Goal: Task Accomplishment & Management: Use online tool/utility

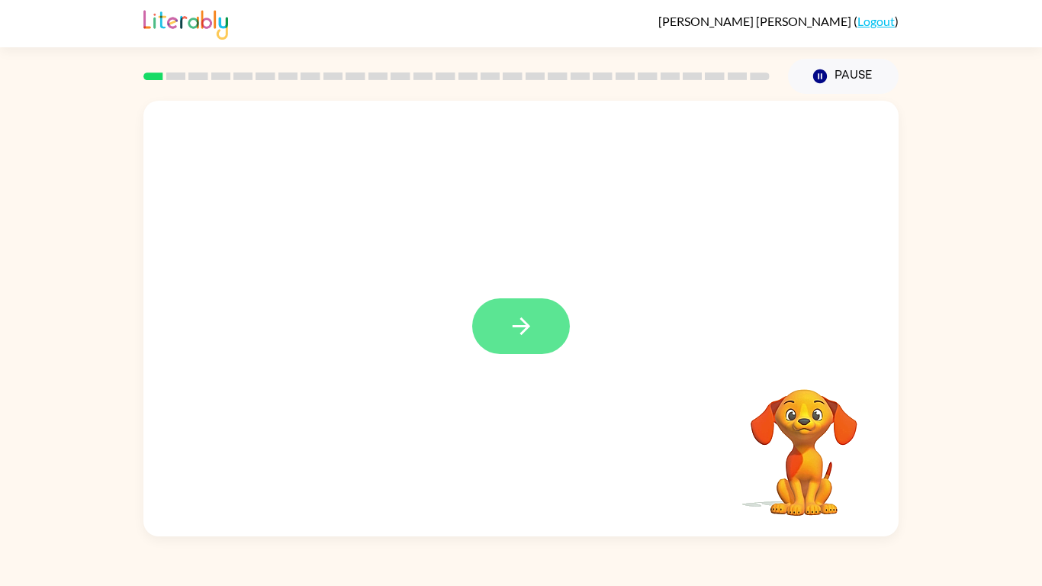
click at [515, 331] on icon "button" at bounding box center [521, 326] width 27 height 27
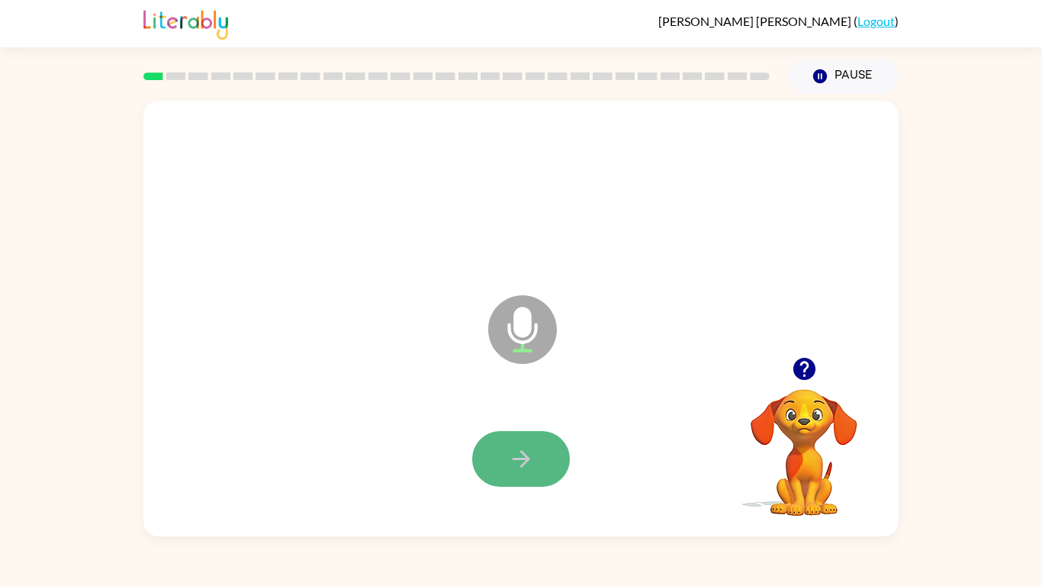
click at [515, 466] on icon "button" at bounding box center [521, 458] width 27 height 27
click at [516, 443] on button "button" at bounding box center [521, 459] width 98 height 56
click at [504, 454] on button "button" at bounding box center [521, 459] width 98 height 56
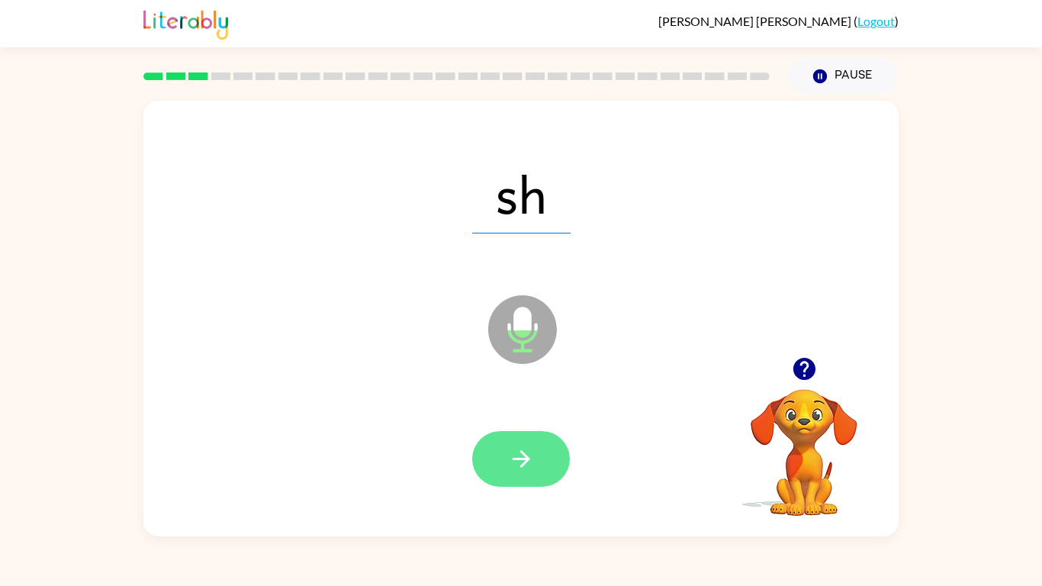
click at [515, 451] on icon "button" at bounding box center [521, 458] width 27 height 27
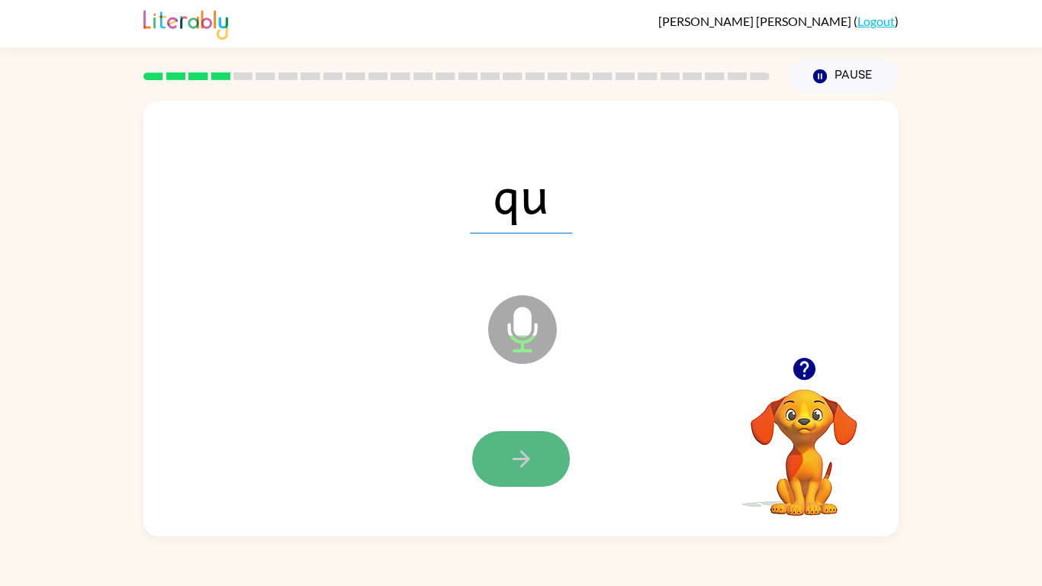
click at [523, 474] on button "button" at bounding box center [521, 459] width 98 height 56
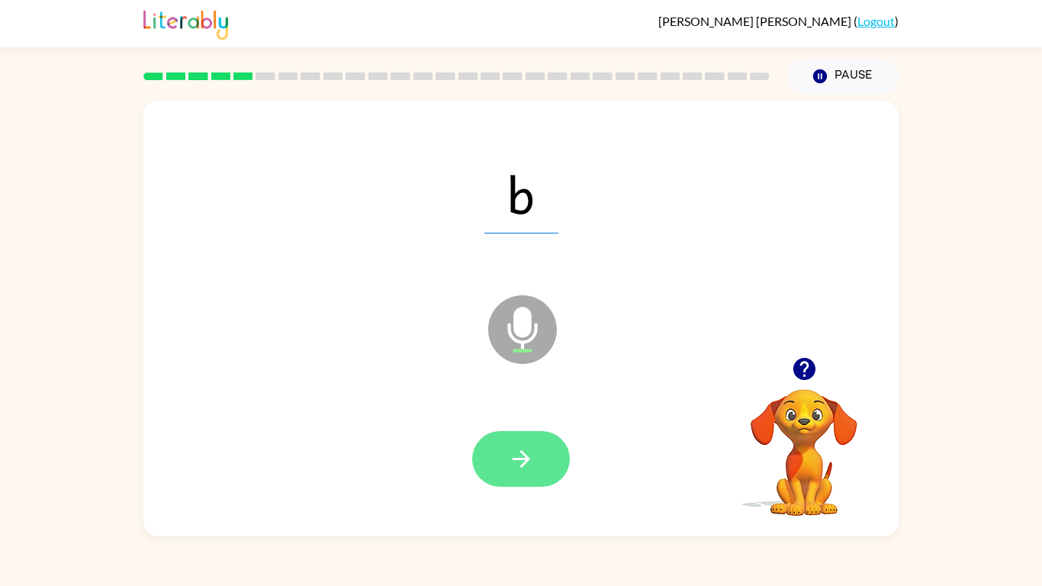
click at [509, 474] on button "button" at bounding box center [521, 459] width 98 height 56
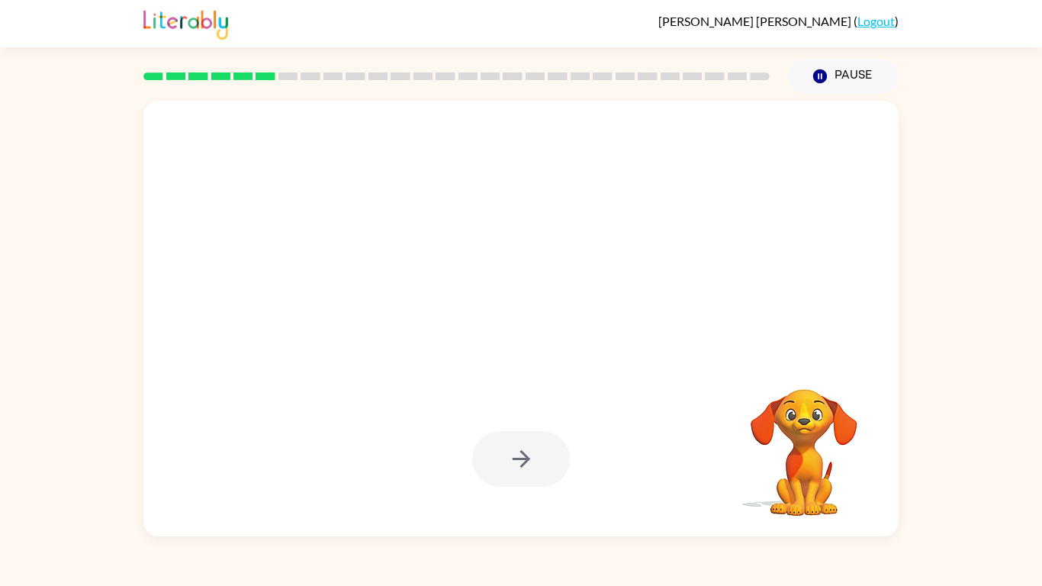
click at [949, 415] on div "Your browser must support playing .mp4 files to use Literably. Please try using…" at bounding box center [521, 315] width 1042 height 442
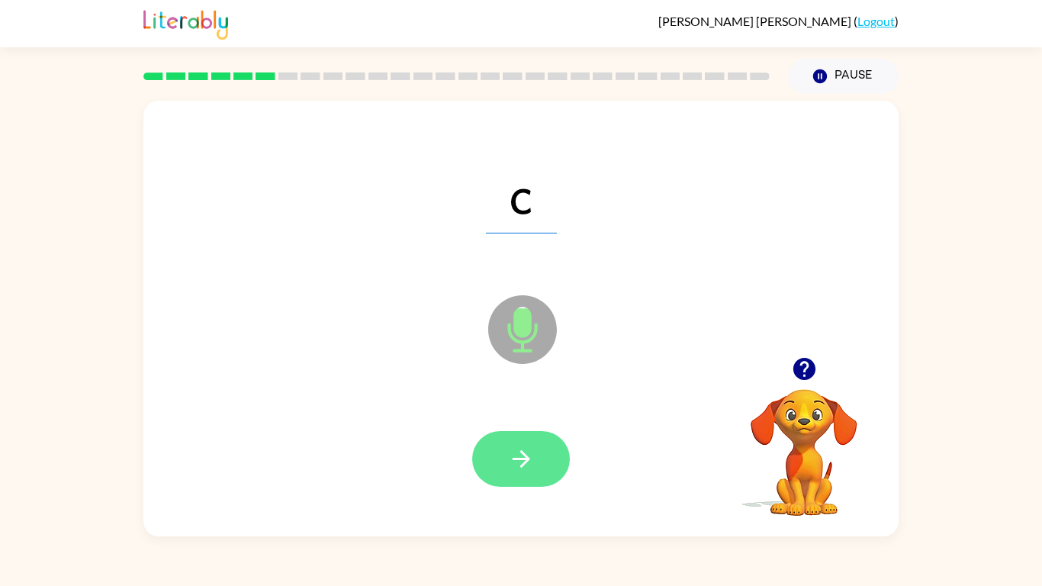
click at [519, 464] on icon "button" at bounding box center [521, 458] width 27 height 27
click at [492, 467] on button "button" at bounding box center [521, 459] width 98 height 56
click at [522, 460] on icon "button" at bounding box center [521, 458] width 27 height 27
click at [510, 470] on icon "button" at bounding box center [521, 458] width 27 height 27
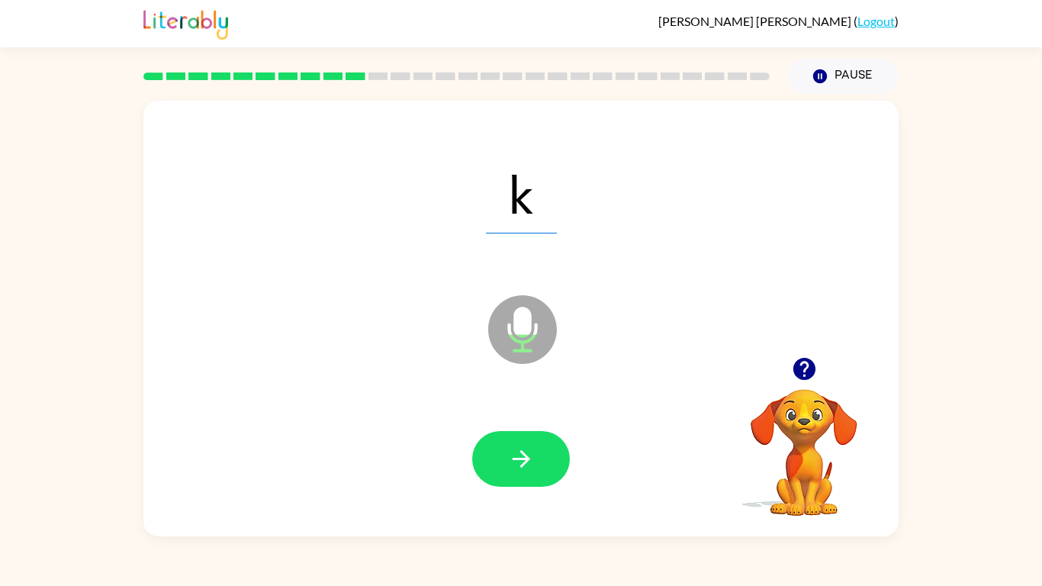
click at [518, 491] on div at bounding box center [521, 459] width 724 height 125
click at [515, 468] on icon "button" at bounding box center [521, 458] width 27 height 27
click at [519, 470] on icon "button" at bounding box center [521, 458] width 27 height 27
click at [532, 467] on icon "button" at bounding box center [521, 458] width 27 height 27
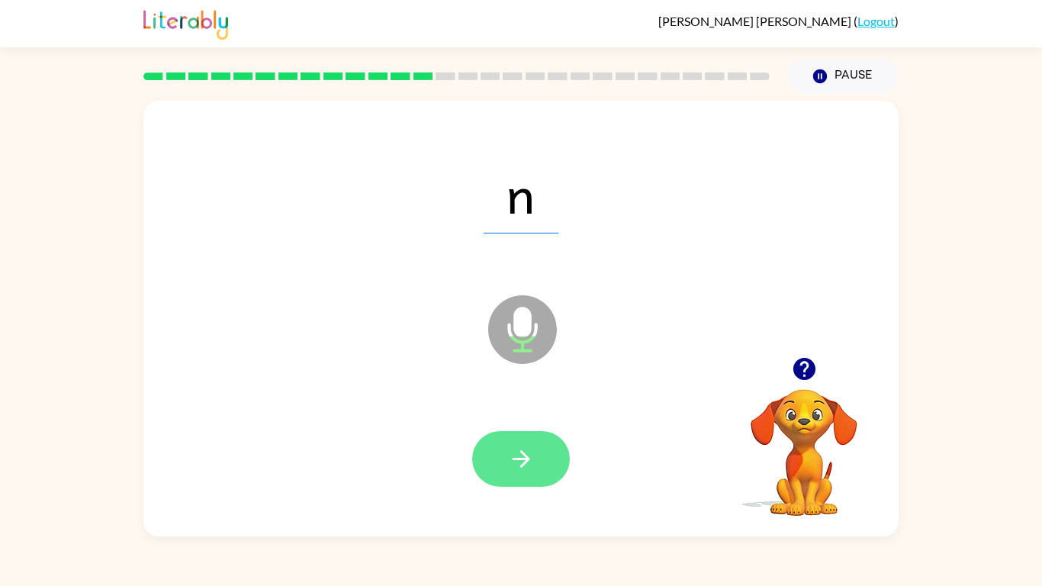
click at [515, 464] on icon "button" at bounding box center [521, 458] width 27 height 27
click at [506, 472] on button "button" at bounding box center [521, 459] width 98 height 56
click at [505, 465] on button "button" at bounding box center [521, 459] width 98 height 56
click at [512, 446] on icon "button" at bounding box center [521, 458] width 27 height 27
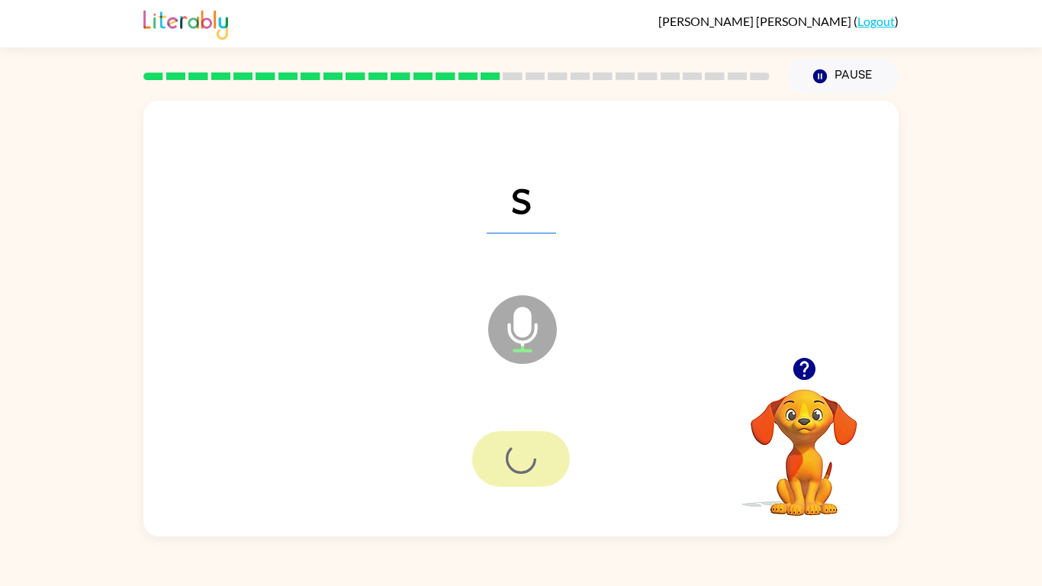
click at [512, 446] on div at bounding box center [521, 459] width 98 height 56
click at [494, 471] on button "button" at bounding box center [521, 459] width 98 height 56
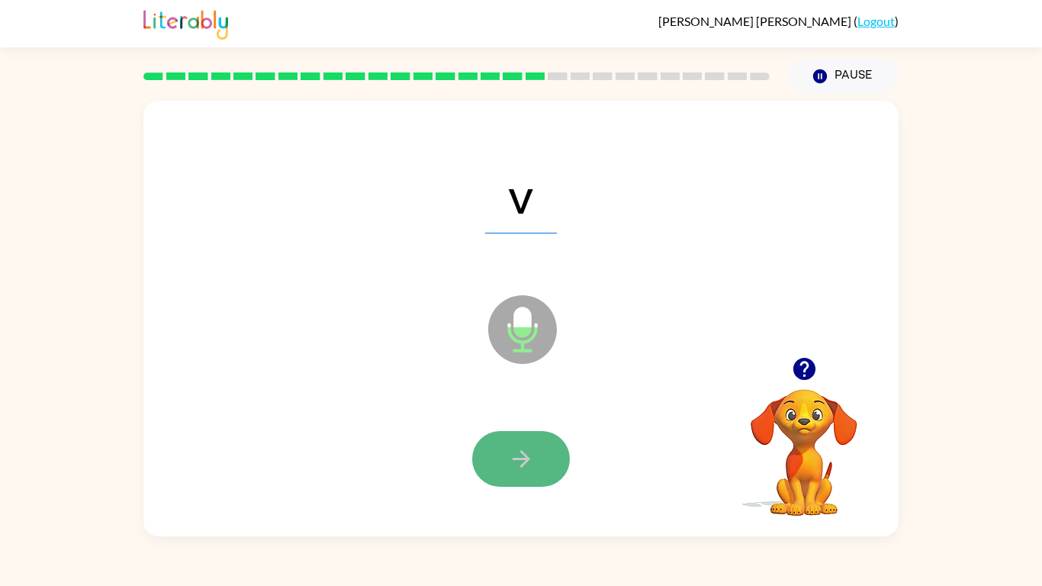
click at [515, 448] on icon "button" at bounding box center [521, 458] width 27 height 27
click at [508, 469] on icon "button" at bounding box center [521, 458] width 27 height 27
click at [519, 460] on icon "button" at bounding box center [521, 458] width 27 height 27
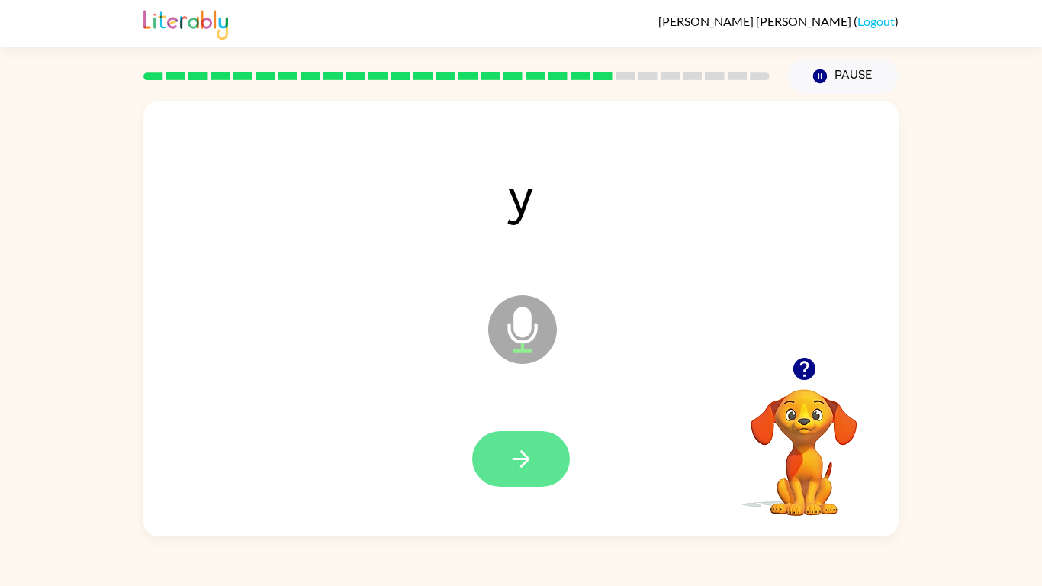
click at [514, 458] on icon "button" at bounding box center [521, 459] width 18 height 18
click at [495, 471] on button "button" at bounding box center [521, 459] width 98 height 56
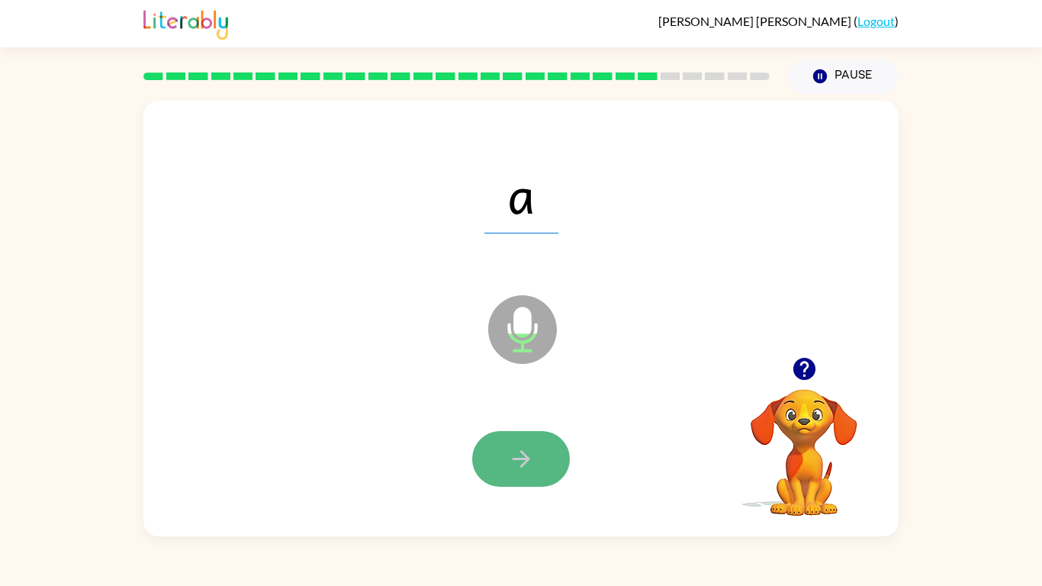
click at [519, 470] on icon "button" at bounding box center [521, 458] width 27 height 27
click at [513, 469] on icon "button" at bounding box center [521, 458] width 27 height 27
click at [513, 469] on div at bounding box center [521, 459] width 98 height 56
click at [512, 447] on icon "button" at bounding box center [521, 458] width 27 height 27
click at [499, 467] on button "button" at bounding box center [521, 459] width 98 height 56
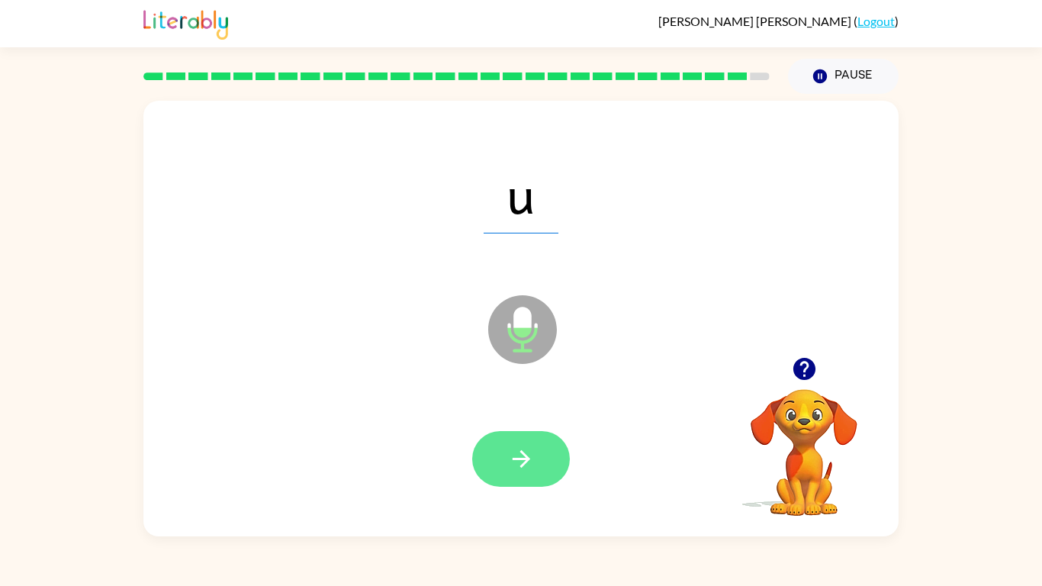
click at [520, 458] on icon "button" at bounding box center [521, 459] width 18 height 18
